Goal: Task Accomplishment & Management: Manage account settings

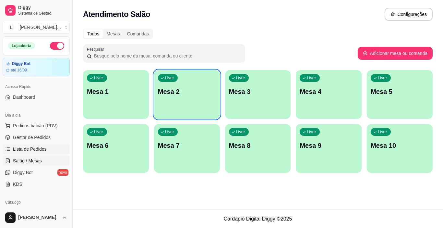
click at [40, 149] on span "Lista de Pedidos" at bounding box center [30, 149] width 34 height 6
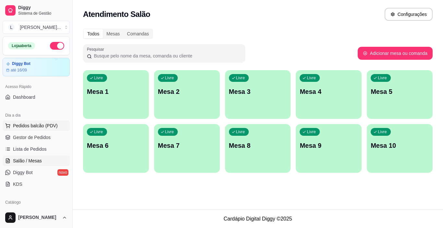
click at [44, 128] on span "Pedidos balcão (PDV)" at bounding box center [35, 125] width 45 height 6
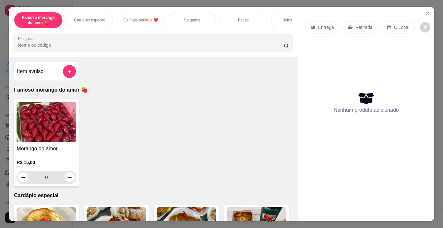
click at [68, 180] on icon "increase-product-quantity" at bounding box center [69, 177] width 5 height 5
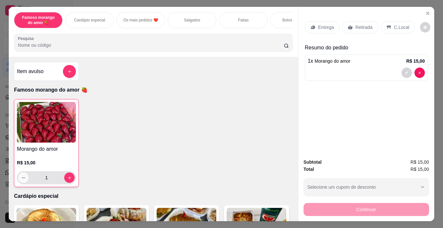
click at [24, 183] on button "decrease-product-quantity" at bounding box center [23, 177] width 10 height 10
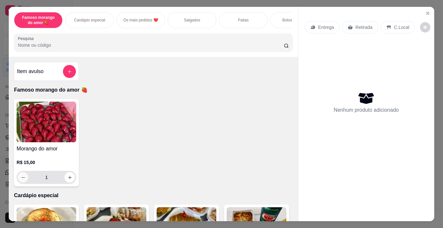
type input "0"
click at [427, 14] on button "Close" at bounding box center [428, 13] width 10 height 10
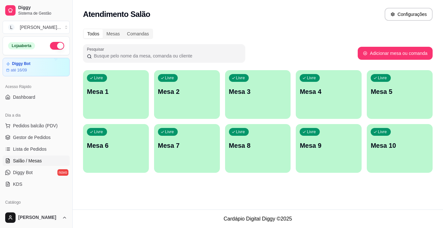
drag, startPoint x: 48, startPoint y: 163, endPoint x: 111, endPoint y: 200, distance: 73.5
click at [111, 200] on div "Atendimento Salão Configurações Todos Mesas Comandas Pesquisar Adicionar mesa o…" at bounding box center [258, 104] width 370 height 209
click at [48, 125] on span "Pedidos balcão (PDV)" at bounding box center [35, 125] width 45 height 6
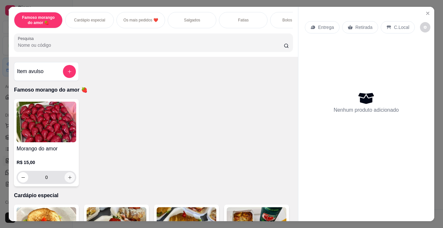
click at [67, 180] on icon "increase-product-quantity" at bounding box center [69, 177] width 5 height 5
type input "3"
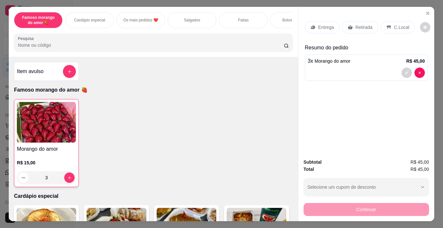
click at [327, 21] on div "Entrega" at bounding box center [322, 27] width 35 height 12
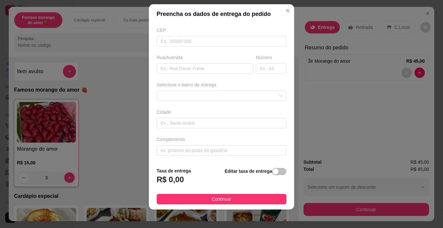
scroll to position [9, 0]
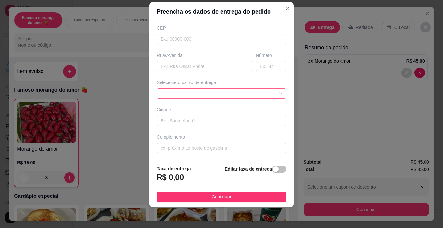
click at [237, 91] on div at bounding box center [222, 93] width 130 height 10
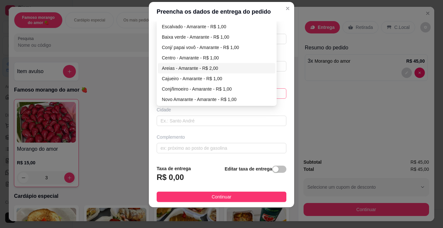
click at [192, 68] on div "Areias - Amarante - R$ 2,00" at bounding box center [217, 68] width 110 height 7
type input "Amarante"
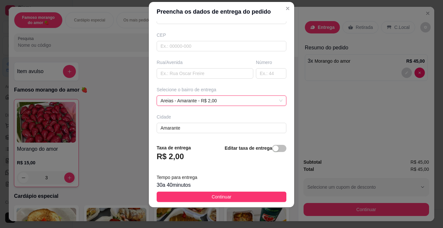
scroll to position [80, 0]
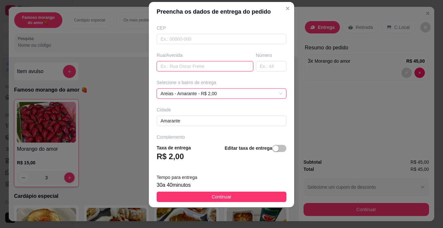
click at [192, 64] on input "text" at bounding box center [205, 66] width 97 height 10
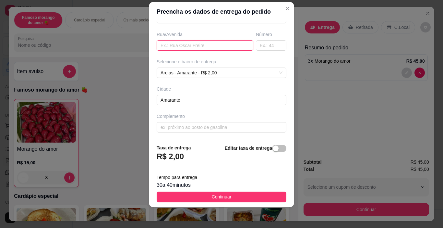
scroll to position [0, 0]
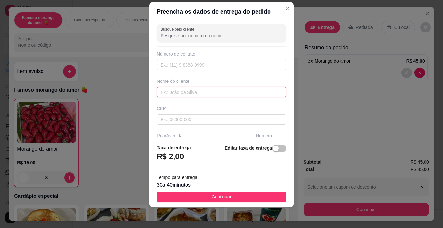
click at [183, 93] on input "text" at bounding box center [222, 92] width 130 height 10
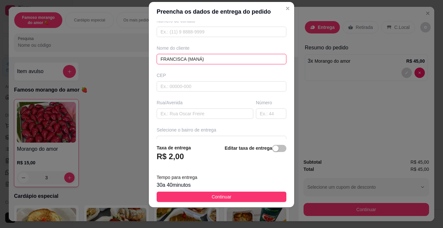
scroll to position [65, 0]
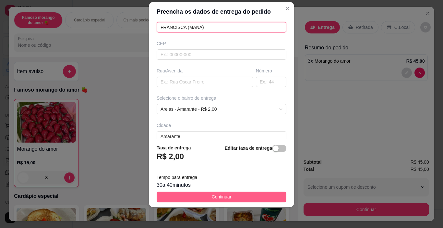
type input "FRANCISCA (MANÁ)"
click at [225, 196] on span "Continuar" at bounding box center [222, 196] width 20 height 7
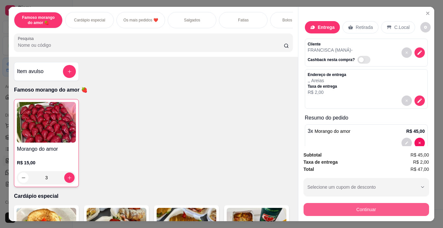
click at [367, 210] on button "Continuar" at bounding box center [367, 209] width 126 height 13
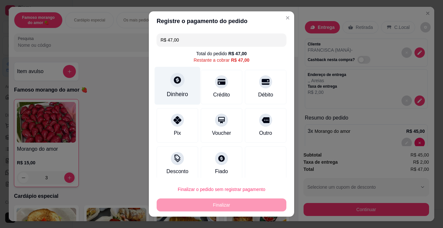
click at [182, 90] on div "Dinheiro" at bounding box center [177, 94] width 21 height 8
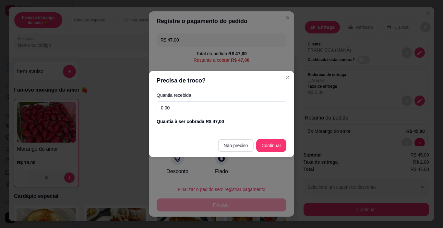
type input "R$ 0,00"
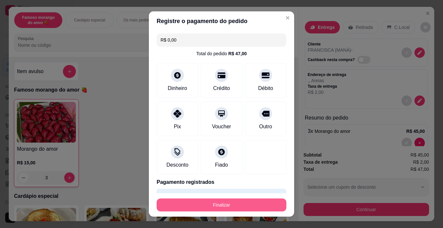
click at [215, 207] on button "Finalizar" at bounding box center [222, 204] width 130 height 13
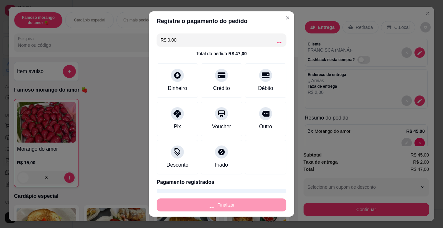
type input "0"
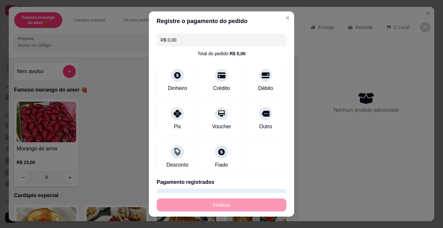
type input "-R$ 47,00"
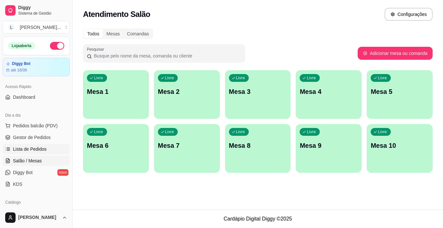
click at [37, 147] on span "Lista de Pedidos" at bounding box center [30, 149] width 34 height 6
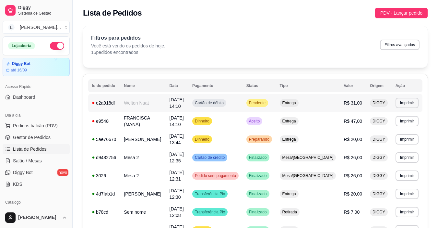
click at [225, 102] on span "Cartão de débito" at bounding box center [209, 102] width 31 height 5
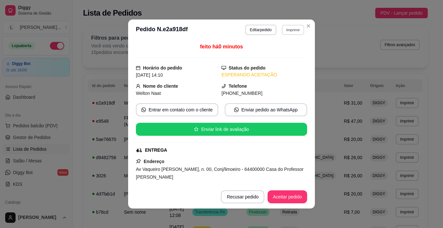
click at [290, 27] on button "Imprimir" at bounding box center [293, 30] width 22 height 10
click at [286, 51] on button "IMPRESSORA" at bounding box center [279, 52] width 47 height 10
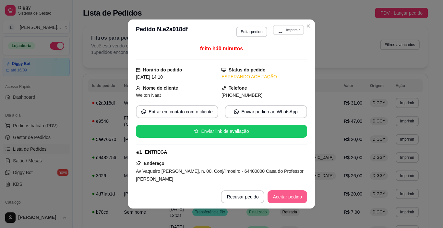
click at [289, 192] on button "Aceitar pedido" at bounding box center [288, 196] width 40 height 13
click at [288, 194] on button "Aceitar pedido" at bounding box center [288, 196] width 40 height 13
click at [287, 197] on div "Recusar pedido Aceitar pedido" at bounding box center [255, 196] width 104 height 13
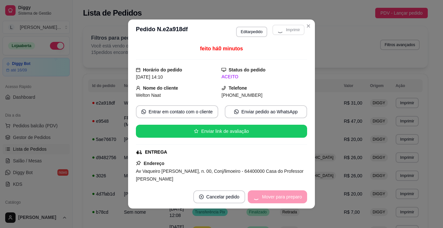
click at [287, 197] on div "Mover para preparo" at bounding box center [277, 196] width 59 height 13
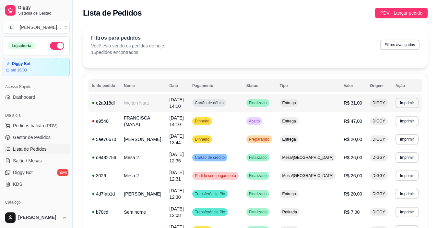
click at [225, 102] on span "Cartão de débito" at bounding box center [209, 102] width 31 height 5
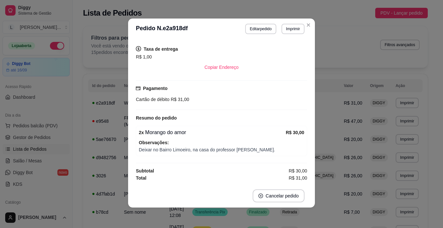
scroll to position [1, 0]
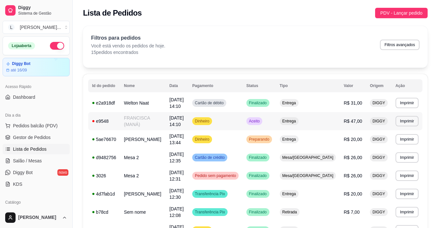
click at [139, 141] on td "[PERSON_NAME]" at bounding box center [142, 139] width 45 height 18
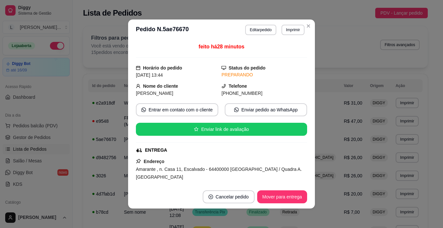
click at [132, 139] on div "feito há 28 minutos Horário do pedido [DATE] 13:44 Status do pedido PREPARANDO …" at bounding box center [221, 112] width 187 height 145
click at [276, 193] on button "Mover para entrega" at bounding box center [282, 196] width 50 height 13
click at [274, 196] on button "Mover para finalizado" at bounding box center [280, 196] width 54 height 13
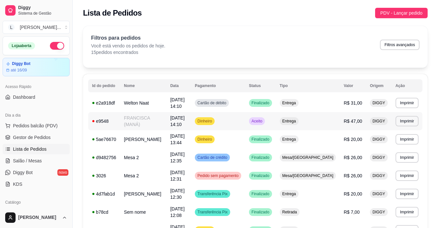
click at [160, 116] on td "FRANCISCA (MANÁ)" at bounding box center [143, 121] width 46 height 18
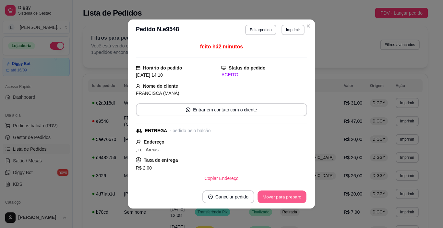
click at [274, 196] on button "Mover para preparo" at bounding box center [282, 196] width 49 height 13
click at [274, 196] on div "Mover para preparo" at bounding box center [282, 196] width 50 height 13
click at [274, 196] on div "Mover para preparo" at bounding box center [277, 196] width 59 height 13
click at [274, 196] on button "Mover para entrega" at bounding box center [282, 196] width 49 height 13
click at [274, 196] on div "Mover para entrega" at bounding box center [282, 196] width 50 height 13
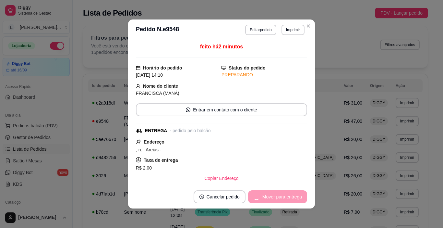
click at [274, 196] on div "Mover para entrega" at bounding box center [277, 196] width 59 height 13
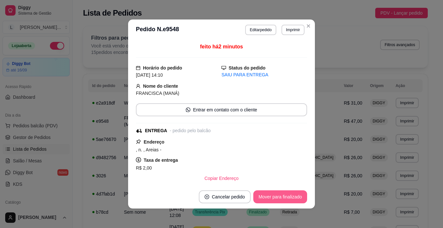
click at [274, 196] on button "Mover para finalizado" at bounding box center [280, 196] width 54 height 13
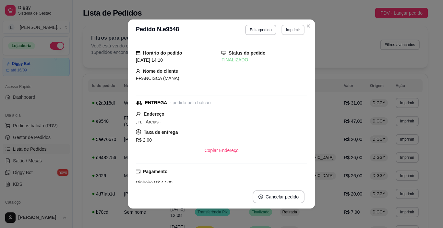
click at [297, 31] on button "Imprimir" at bounding box center [292, 30] width 23 height 10
click at [285, 54] on button "IMPRESSORA" at bounding box center [279, 52] width 47 height 10
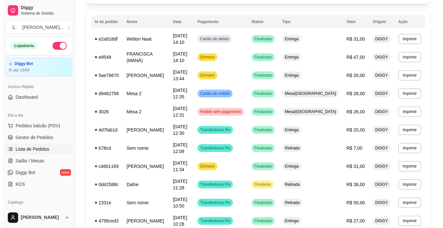
scroll to position [95, 0]
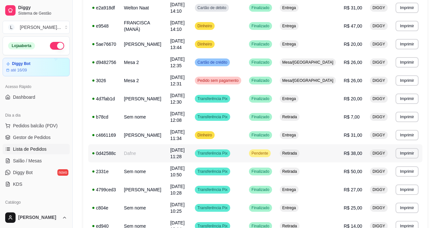
click at [165, 144] on td "Dafne" at bounding box center [143, 153] width 46 height 18
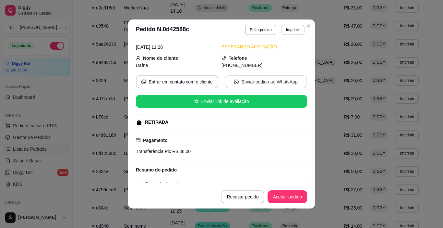
scroll to position [62, 0]
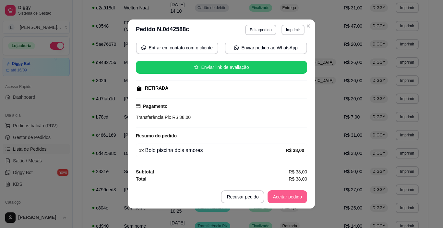
click at [287, 196] on button "Aceitar pedido" at bounding box center [288, 196] width 40 height 13
click at [287, 196] on div "Recusar pedido Aceitar pedido" at bounding box center [255, 196] width 104 height 13
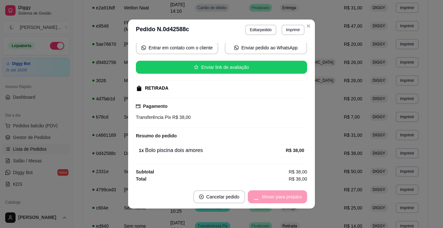
click at [287, 196] on div "Mover para preparo" at bounding box center [277, 196] width 59 height 13
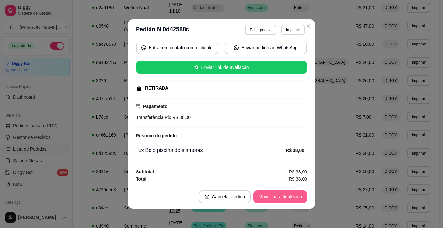
click at [289, 201] on button "Mover para finalizado" at bounding box center [280, 196] width 54 height 13
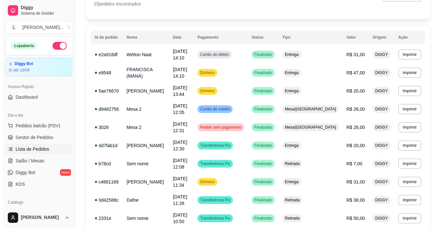
scroll to position [0, 0]
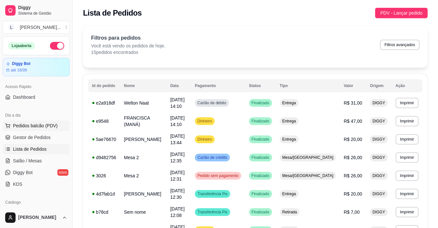
click at [45, 126] on span "Pedidos balcão (PDV)" at bounding box center [35, 125] width 45 height 6
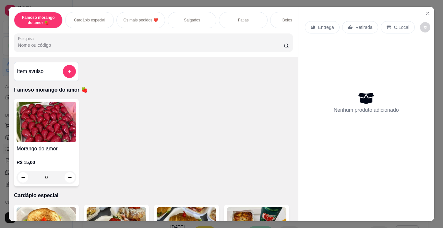
click at [305, 54] on div "Nenhum produto adicionado" at bounding box center [366, 102] width 123 height 127
click at [330, 58] on div "Nenhum produto adicionado" at bounding box center [366, 102] width 123 height 127
click at [314, 129] on div "Nenhum produto adicionado" at bounding box center [366, 102] width 123 height 127
click at [149, 3] on div "Famoso morango do amor 🍓 Cardápio especial Os mais pedidos ❤️ Salgados Fatias B…" at bounding box center [221, 114] width 443 height 228
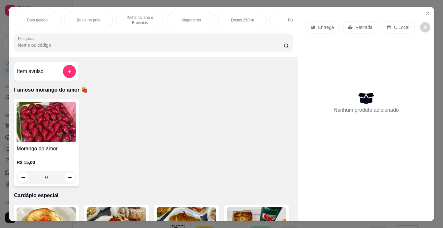
scroll to position [0, 365]
click at [178, 19] on p "Doses 250ml" at bounding box center [186, 20] width 23 height 5
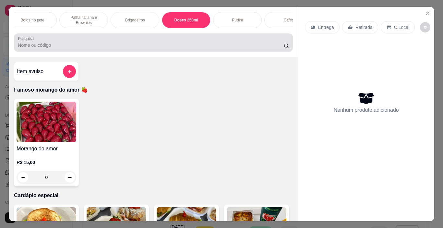
scroll to position [16, 0]
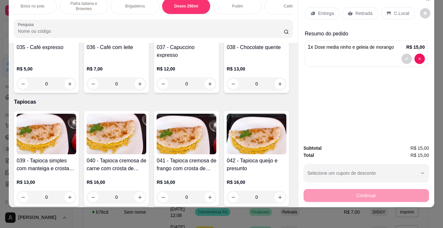
type input "1"
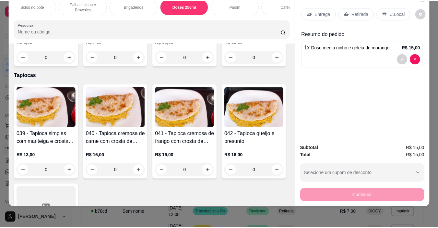
scroll to position [1954, 0]
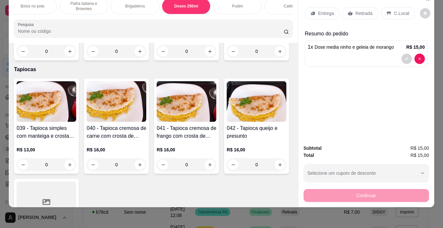
click at [355, 10] on p "Retirada" at bounding box center [363, 13] width 17 height 6
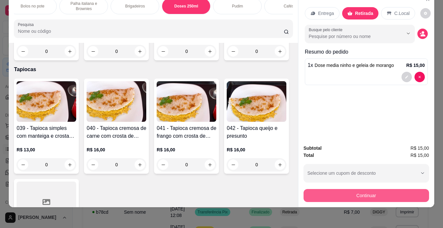
click at [356, 190] on button "Continuar" at bounding box center [367, 195] width 126 height 13
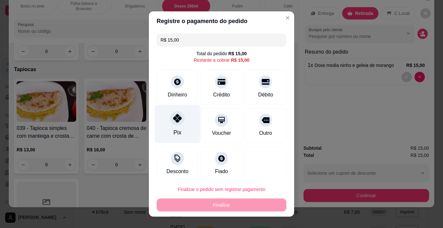
click at [176, 125] on div "Pix" at bounding box center [178, 124] width 46 height 38
type input "R$ 0,00"
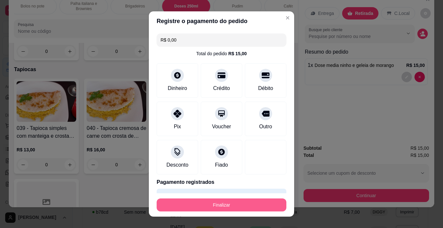
click at [208, 206] on button "Finalizar" at bounding box center [222, 204] width 130 height 13
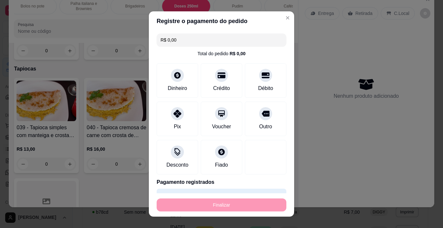
type input "0"
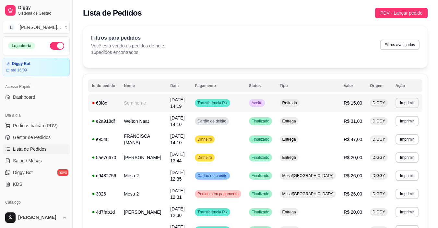
click at [245, 105] on td "Transferência Pix" at bounding box center [218, 103] width 54 height 18
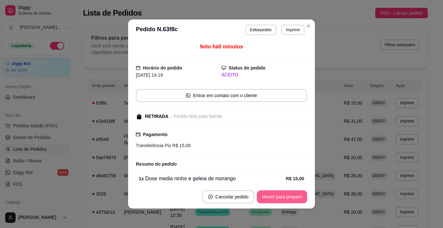
click at [278, 196] on button "Mover para preparo" at bounding box center [282, 196] width 50 height 13
click at [278, 196] on div "Mover para preparo" at bounding box center [277, 196] width 59 height 13
click at [278, 196] on button "Mover para retirada disponível" at bounding box center [271, 196] width 72 height 13
click at [278, 196] on button "Mover para finalizado" at bounding box center [280, 196] width 54 height 13
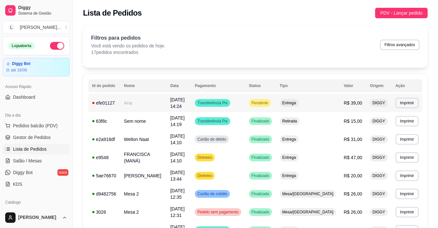
click at [245, 103] on td "Transferência Pix" at bounding box center [218, 103] width 54 height 18
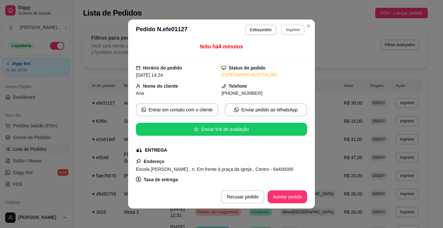
click at [287, 30] on button "Imprimir" at bounding box center [292, 30] width 23 height 10
click at [283, 51] on button "IMPRESSORA" at bounding box center [279, 52] width 47 height 10
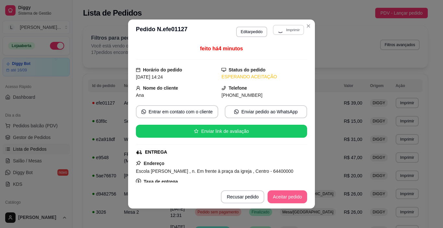
click at [283, 192] on button "Aceitar pedido" at bounding box center [288, 196] width 40 height 13
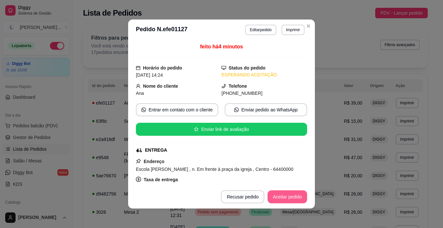
click at [284, 194] on button "Aceitar pedido" at bounding box center [288, 196] width 40 height 13
click at [282, 196] on button "Mover para preparo" at bounding box center [282, 196] width 50 height 13
